Goal: Information Seeking & Learning: Learn about a topic

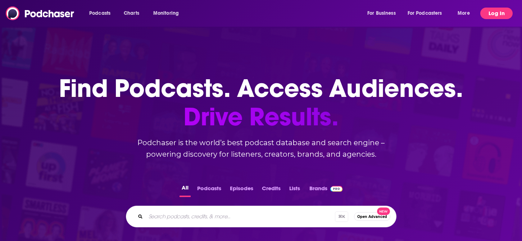
click at [484, 13] on button "Log In" at bounding box center [496, 14] width 32 height 12
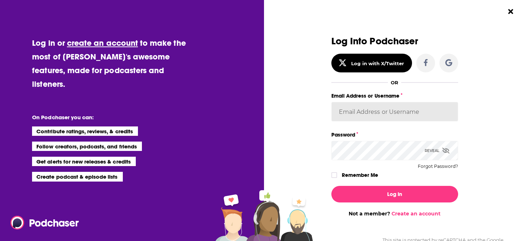
click at [372, 116] on input "Email Address or Username" at bounding box center [394, 111] width 127 height 19
click at [381, 104] on input "Email Address or Username" at bounding box center [394, 111] width 127 height 19
paste input "[PERSON_NAME][EMAIL_ADDRESS][PERSON_NAME][DOMAIN_NAME]"
type input "[PERSON_NAME][EMAIL_ADDRESS][PERSON_NAME][DOMAIN_NAME]"
click at [331, 186] on button "Log In" at bounding box center [394, 194] width 127 height 17
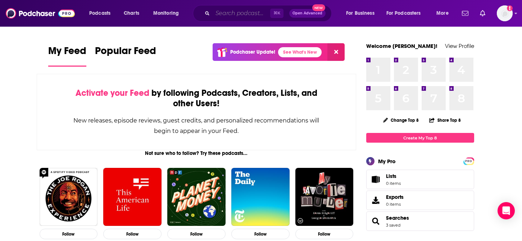
click at [230, 17] on input "Search podcasts, credits, & more..." at bounding box center [242, 14] width 58 height 12
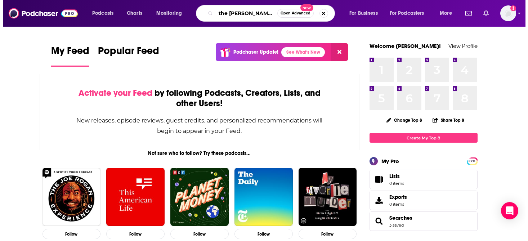
scroll to position [0, 1]
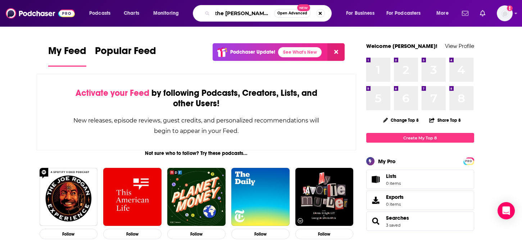
type input "the [PERSON_NAME] show"
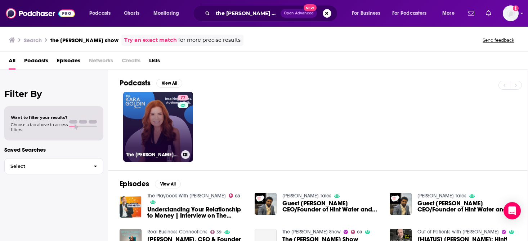
click at [166, 127] on link "77 The [PERSON_NAME] Show" at bounding box center [158, 127] width 70 height 70
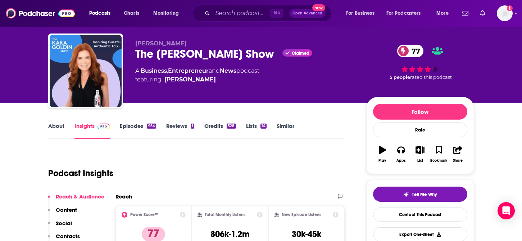
scroll to position [16, 0]
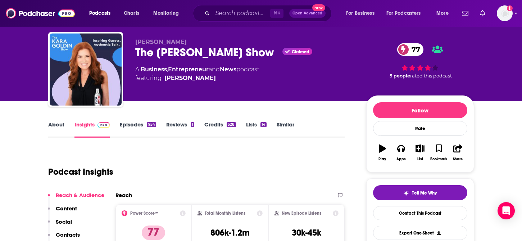
click at [132, 128] on link "Episodes 954" at bounding box center [138, 129] width 36 height 17
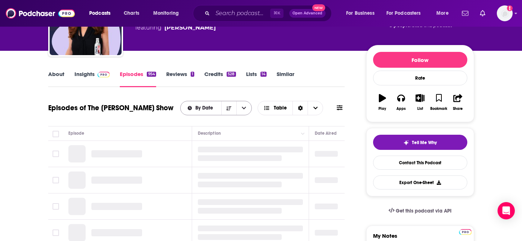
scroll to position [101, 0]
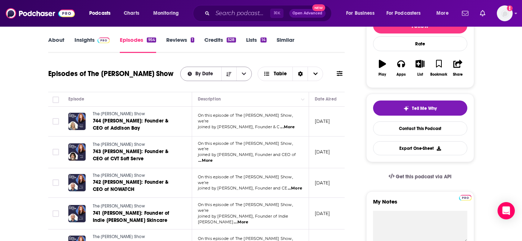
click at [213, 78] on div "By Date" at bounding box center [216, 74] width 72 height 14
click at [229, 76] on icon "Sort Direction" at bounding box center [228, 74] width 5 height 5
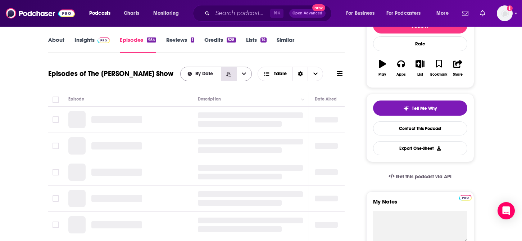
click at [229, 76] on icon "Sort Direction" at bounding box center [228, 74] width 5 height 5
click at [210, 73] on span "By Date" at bounding box center [205, 73] width 20 height 5
click at [216, 97] on span "By Rating" at bounding box center [220, 99] width 51 height 4
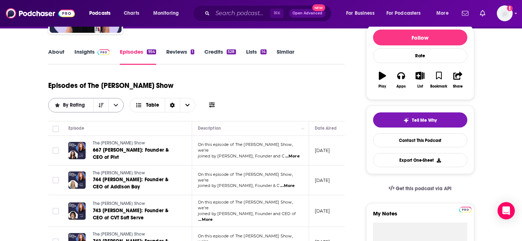
scroll to position [93, 0]
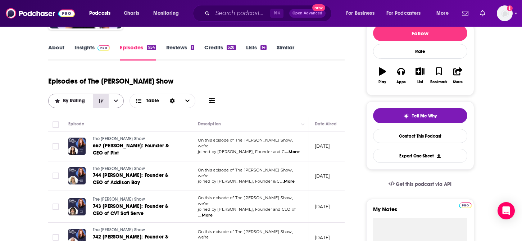
click at [104, 99] on icon "Sort Direction" at bounding box center [101, 101] width 5 height 4
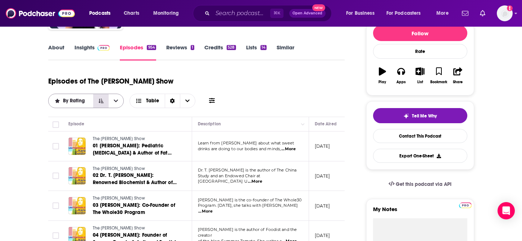
click at [104, 98] on icon "Sort Direction" at bounding box center [101, 100] width 5 height 5
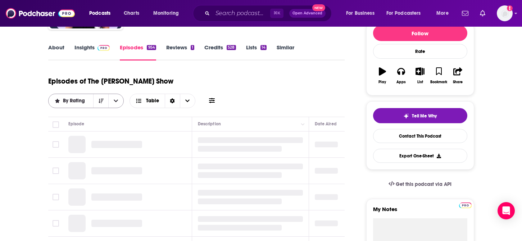
click at [118, 98] on icon "open menu" at bounding box center [116, 100] width 4 height 5
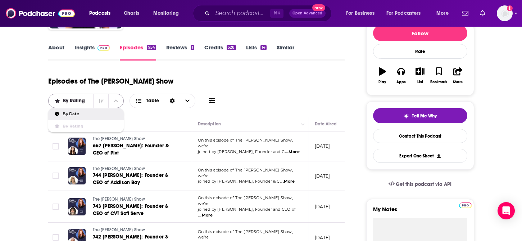
click at [123, 94] on button "close menu" at bounding box center [115, 101] width 15 height 14
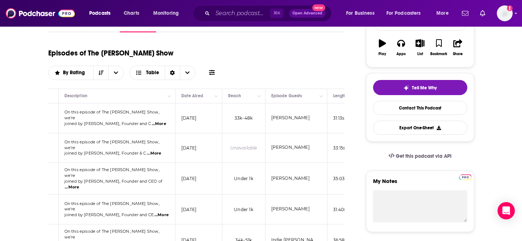
scroll to position [0, 0]
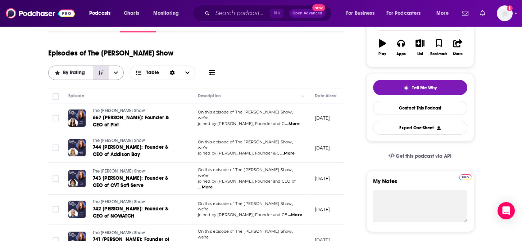
click at [104, 71] on icon "Sort Direction" at bounding box center [101, 73] width 5 height 4
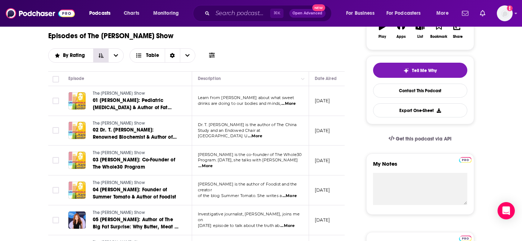
scroll to position [139, 0]
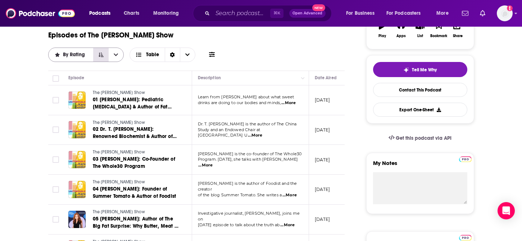
click at [108, 48] on button "Sort Direction" at bounding box center [100, 55] width 15 height 14
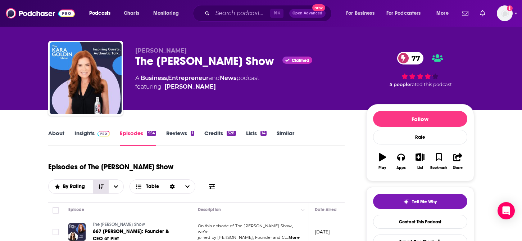
scroll to position [0, 0]
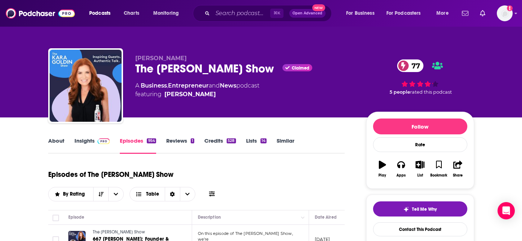
click at [168, 144] on link "Reviews 1" at bounding box center [180, 145] width 28 height 17
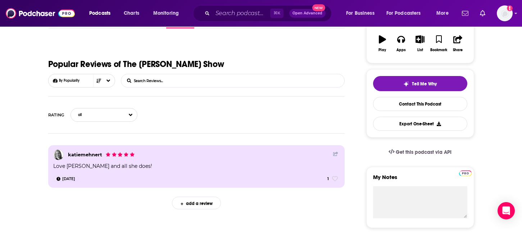
scroll to position [82, 0]
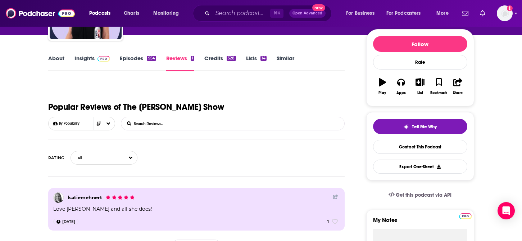
click at [133, 63] on link "Episodes 954" at bounding box center [138, 63] width 36 height 17
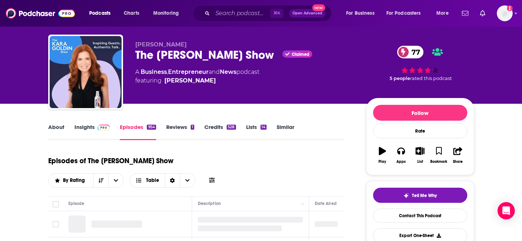
scroll to position [22, 0]
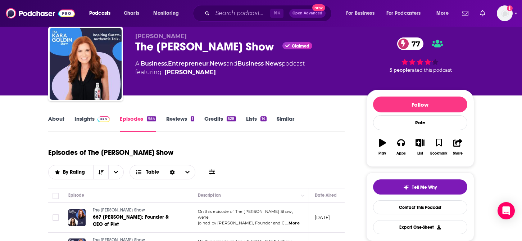
click at [167, 119] on link "Reviews 1" at bounding box center [180, 123] width 28 height 17
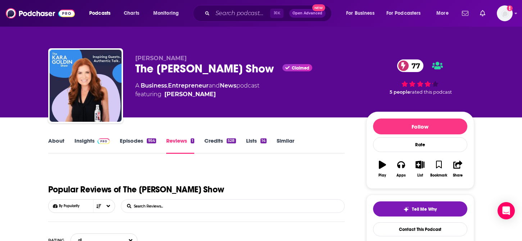
click at [78, 140] on link "Insights" at bounding box center [92, 145] width 36 height 17
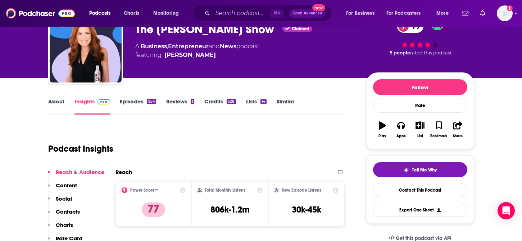
scroll to position [53, 0]
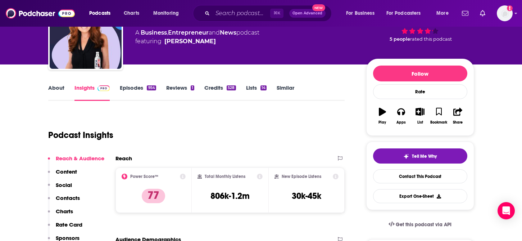
click at [129, 90] on link "Episodes 954" at bounding box center [138, 92] width 36 height 17
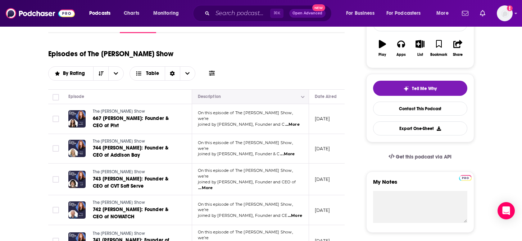
scroll to position [121, 0]
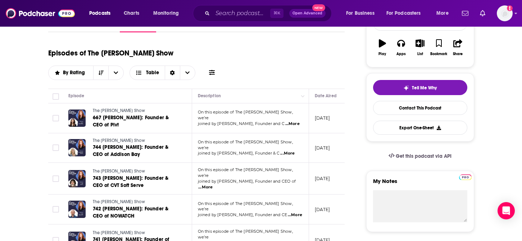
click at [211, 17] on div "⌘ K Open Advanced New" at bounding box center [262, 13] width 139 height 17
click at [216, 17] on input "Search podcasts, credits, & more..." at bounding box center [242, 14] width 58 height 12
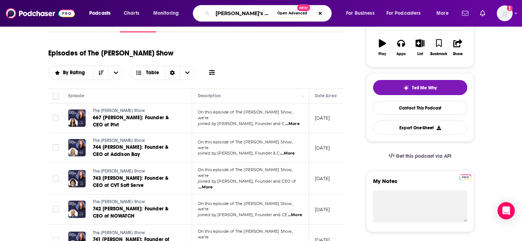
type input "pia's pod"
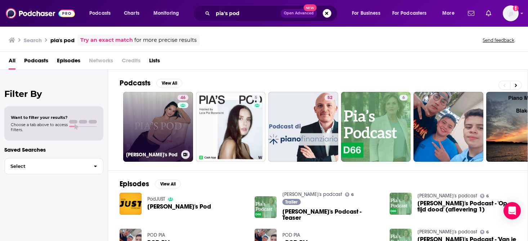
click at [176, 126] on link "46 [PERSON_NAME]'s Pod" at bounding box center [158, 127] width 70 height 70
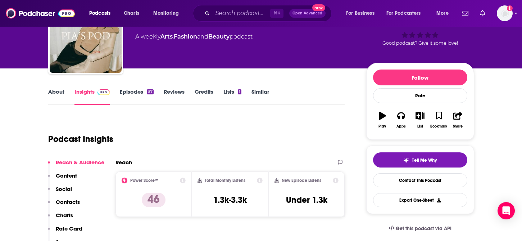
scroll to position [43, 0]
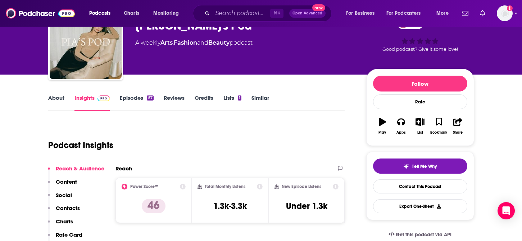
click at [137, 99] on link "Episodes 57" at bounding box center [136, 102] width 33 height 17
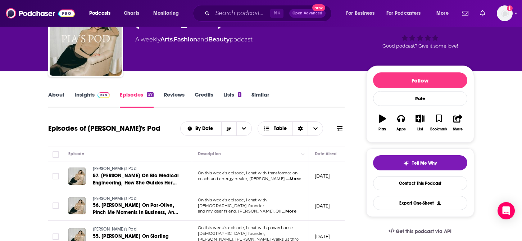
scroll to position [28, 0]
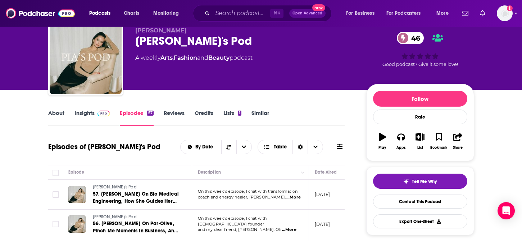
click at [95, 109] on span at bounding box center [102, 112] width 15 height 7
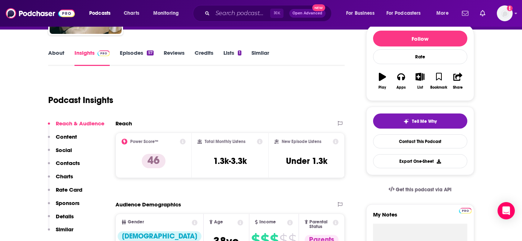
scroll to position [95, 0]
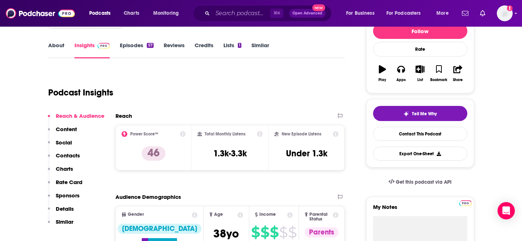
click at [127, 49] on link "Episodes 57" at bounding box center [136, 50] width 33 height 17
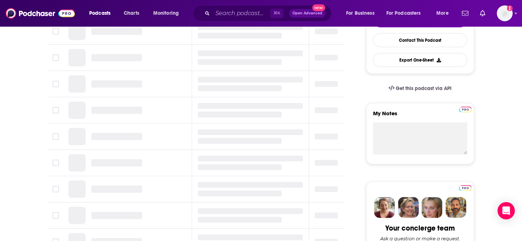
scroll to position [151, 0]
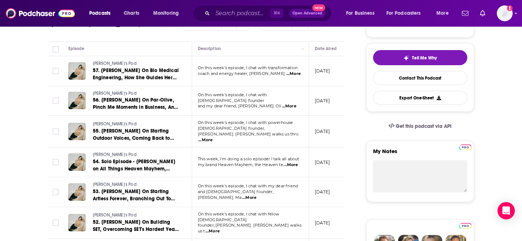
click at [294, 103] on span "...More" at bounding box center [289, 106] width 14 height 6
click at [276, 165] on span "my brand Heaven Mayhem, the Heaven te" at bounding box center [240, 164] width 85 height 5
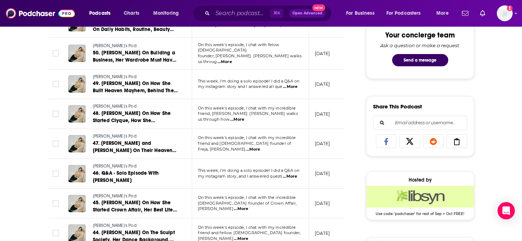
scroll to position [382, 0]
click at [232, 18] on input "Search podcasts, credits, & more..." at bounding box center [242, 14] width 58 height 12
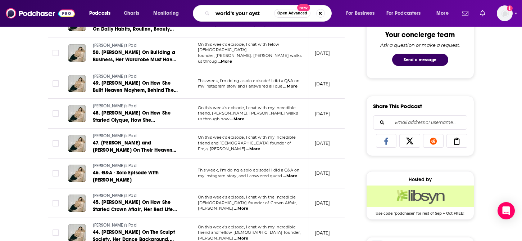
type input "world's your oysta"
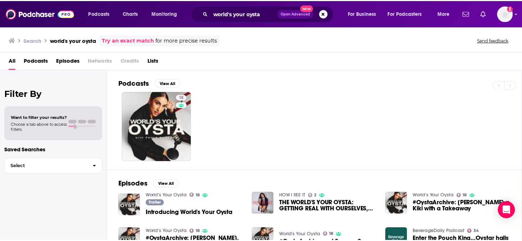
scroll to position [1, 0]
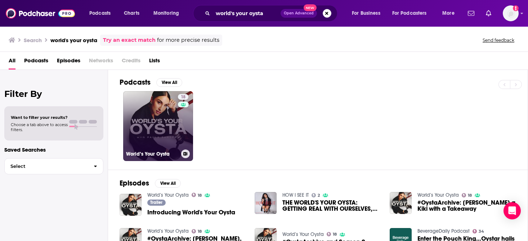
click at [161, 122] on link "18 World’s Your Oysta" at bounding box center [158, 126] width 70 height 70
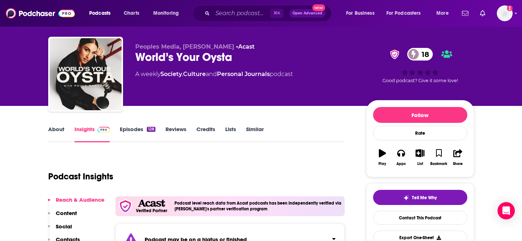
scroll to position [11, 0]
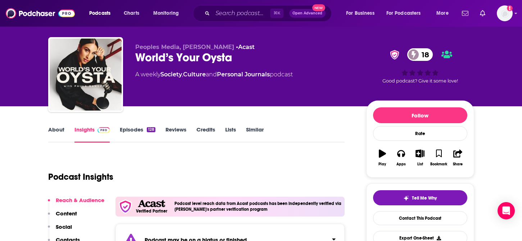
click at [129, 131] on link "Episodes 128" at bounding box center [137, 134] width 35 height 17
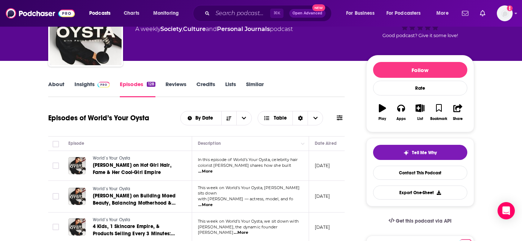
scroll to position [57, 0]
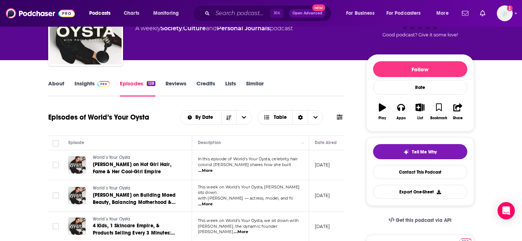
click at [99, 85] on img at bounding box center [104, 84] width 13 height 6
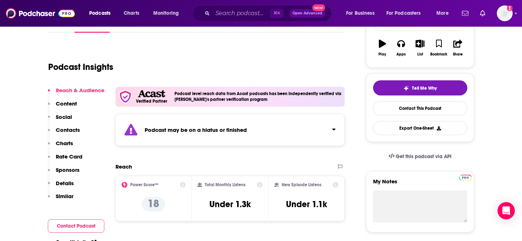
scroll to position [132, 0]
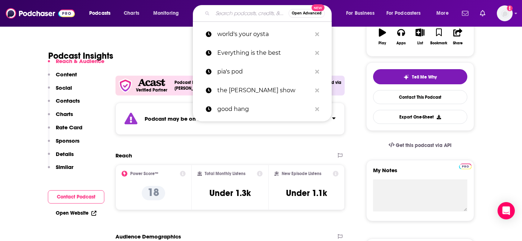
click at [218, 14] on input "Search podcasts, credits, & more..." at bounding box center [251, 14] width 76 height 12
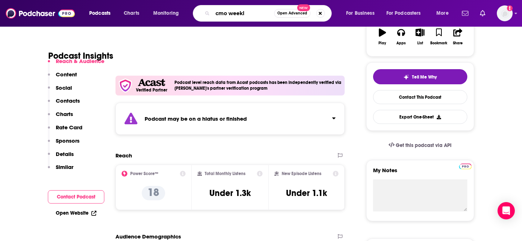
type input "cmo weekly"
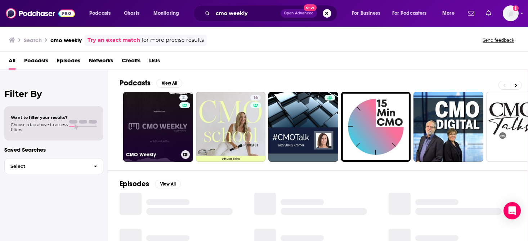
click at [174, 139] on link "2 CMO Weekly" at bounding box center [158, 127] width 70 height 70
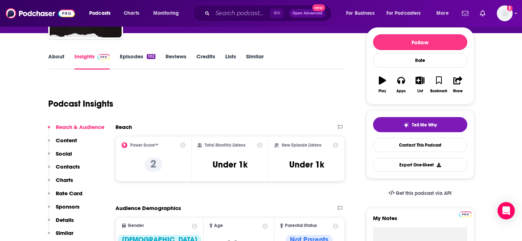
scroll to position [97, 0]
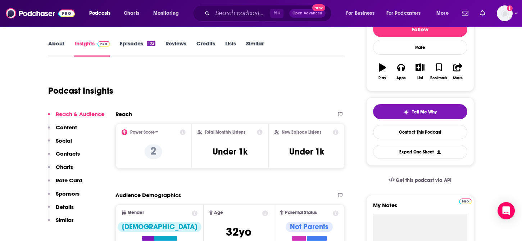
click at [133, 42] on link "Episodes 102" at bounding box center [137, 48] width 35 height 17
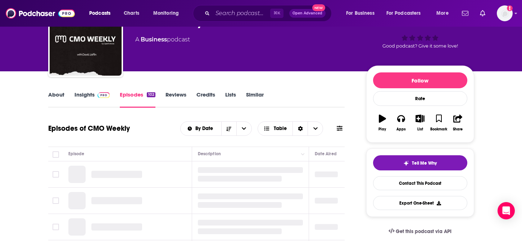
scroll to position [62, 0]
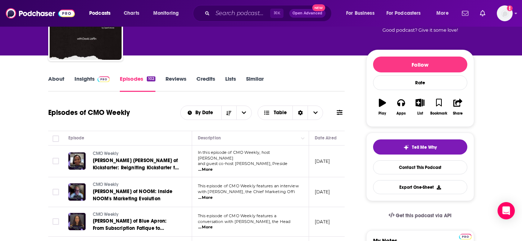
click at [98, 74] on div "About Insights Episodes 102 Reviews Credits Lists Similar" at bounding box center [196, 83] width 297 height 18
click at [85, 80] on link "Insights" at bounding box center [92, 83] width 36 height 17
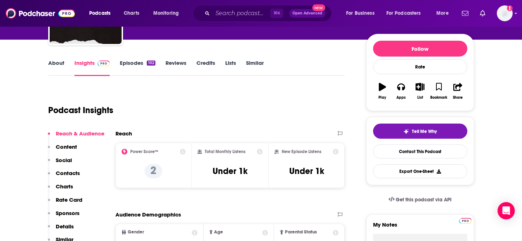
scroll to position [79, 0]
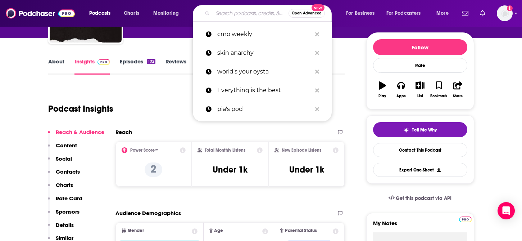
click at [237, 11] on input "Search podcasts, credits, & more..." at bounding box center [251, 14] width 76 height 12
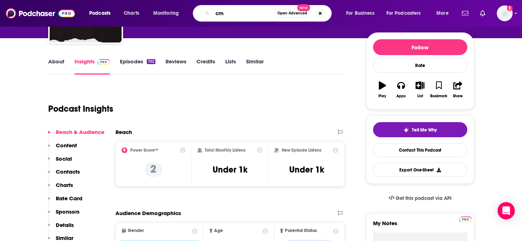
type input "cmo"
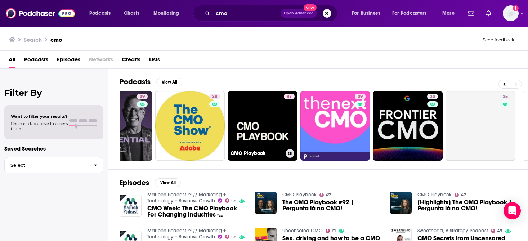
scroll to position [0, 253]
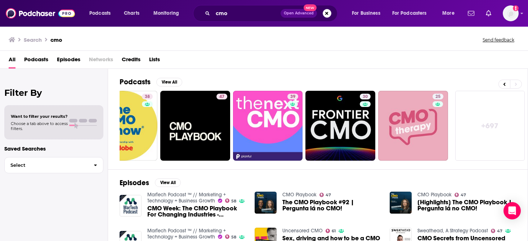
click at [479, 123] on link "+ 697" at bounding box center [490, 126] width 70 height 70
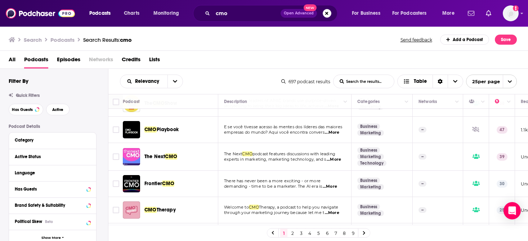
scroll to position [342, 0]
